Goal: Navigation & Orientation: Find specific page/section

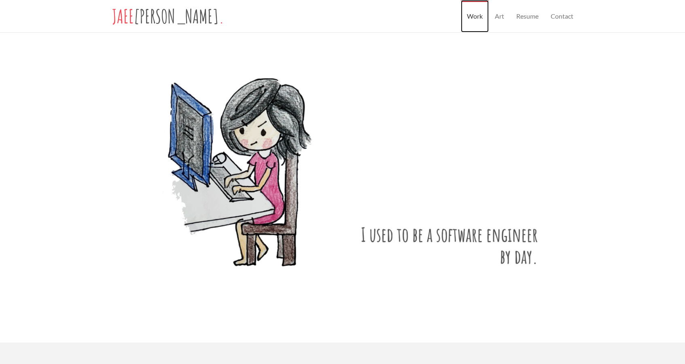
click at [471, 17] on link "Work" at bounding box center [475, 16] width 28 height 32
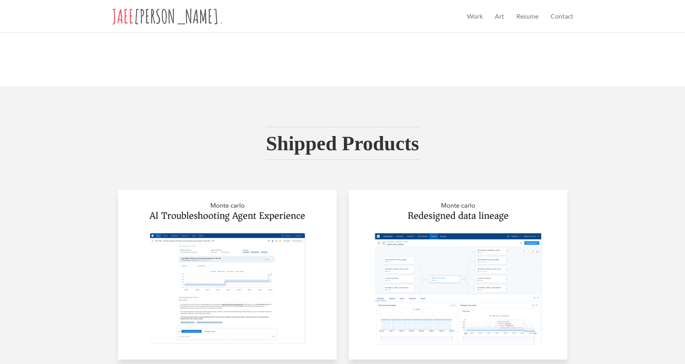
scroll to position [256, 0]
click at [494, 17] on link "Art" at bounding box center [499, 16] width 21 height 32
click at [471, 18] on link "Work" at bounding box center [475, 16] width 28 height 32
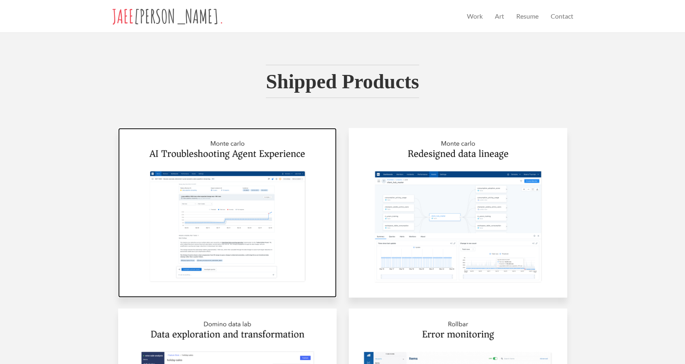
click at [252, 234] on img at bounding box center [227, 213] width 219 height 170
